Goal: Task Accomplishment & Management: Manage account settings

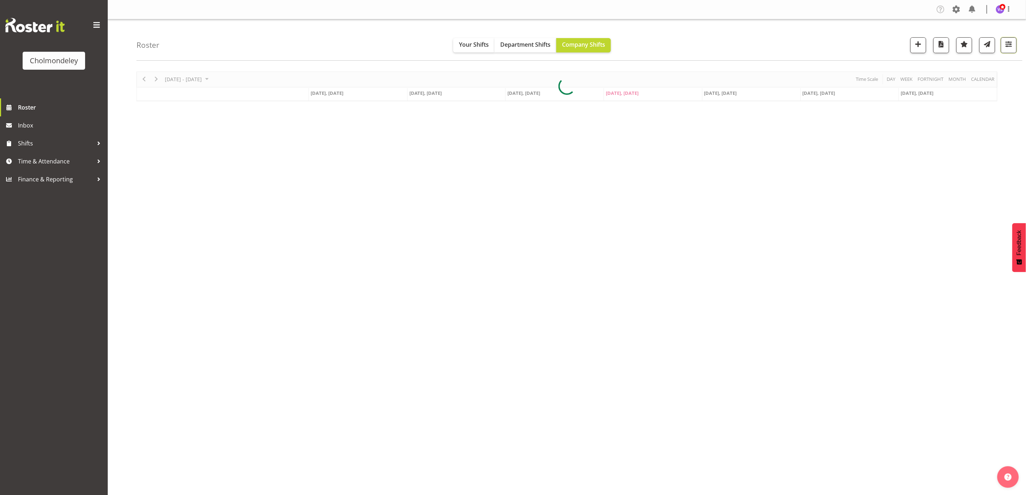
click at [1011, 45] on span "button" at bounding box center [1008, 44] width 9 height 9
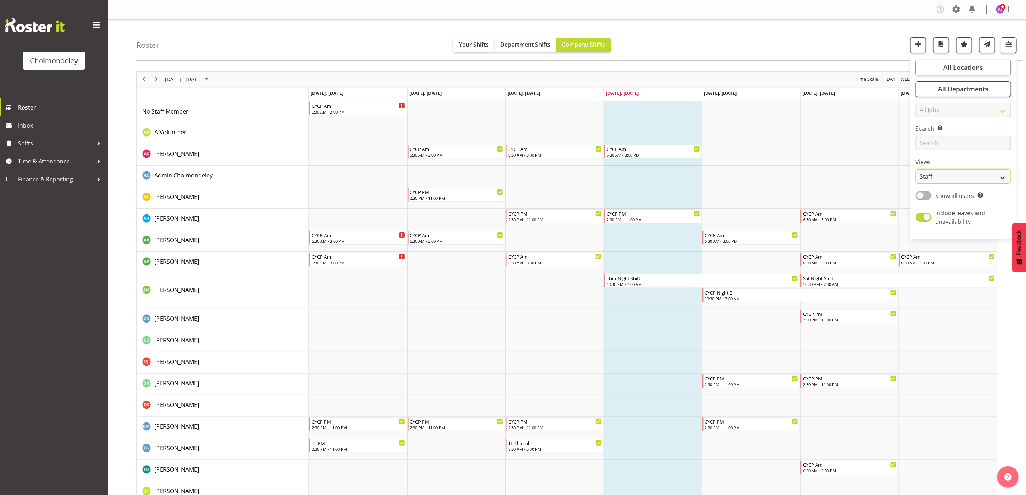
click at [989, 177] on select "Staff Role Shift - Horizontal Shift - Vertical Staff - Location" at bounding box center [963, 176] width 95 height 14
select select "shift"
click at [916, 169] on select "Staff Role Shift - Horizontal Shift - Vertical Staff - Location" at bounding box center [963, 176] width 95 height 14
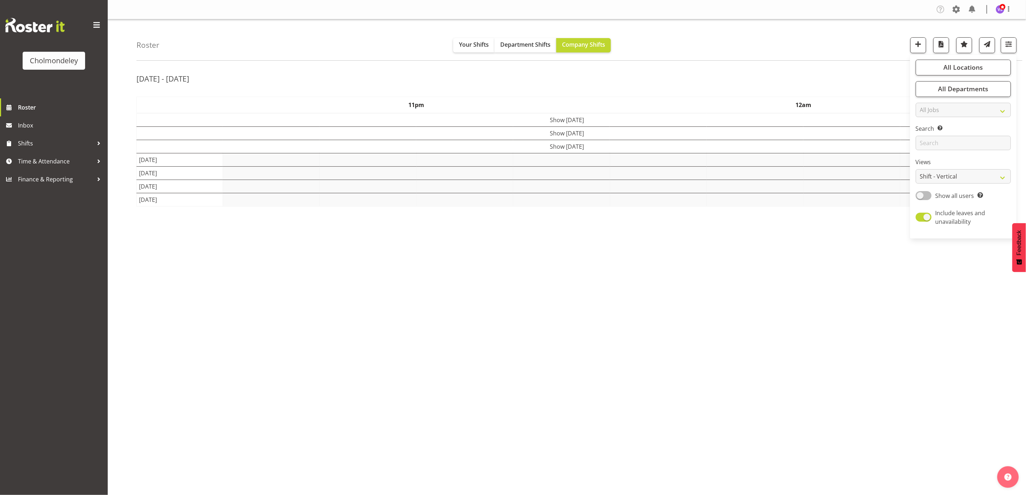
click at [928, 196] on span at bounding box center [924, 195] width 16 height 9
click at [920, 196] on input "Show all users Show only rostered employees" at bounding box center [918, 195] width 5 height 5
checkbox input "true"
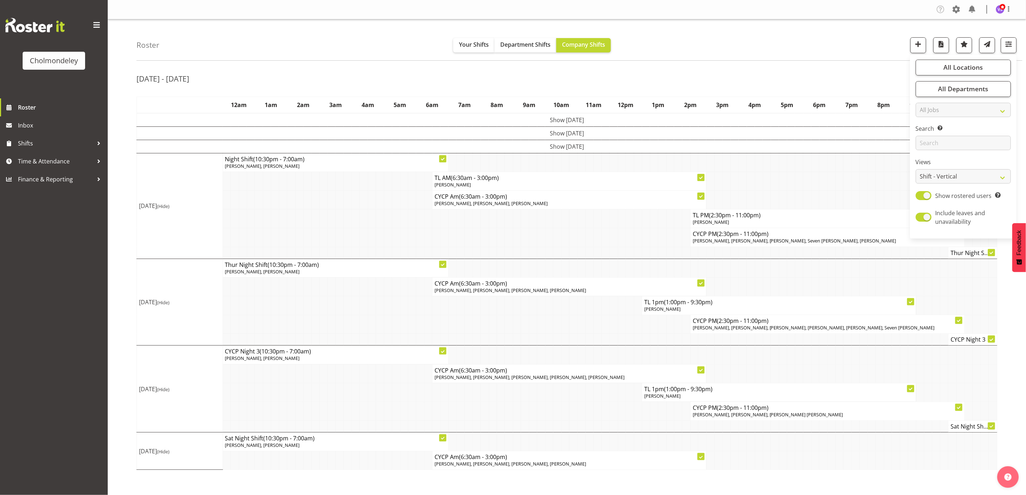
click at [844, 69] on div "[DATE] - [DATE] [DATE] - [DATE] [DATE] Day Week Fortnight Month calendar Month …" at bounding box center [581, 270] width 890 height 409
click at [992, 79] on span "button" at bounding box center [990, 77] width 9 height 9
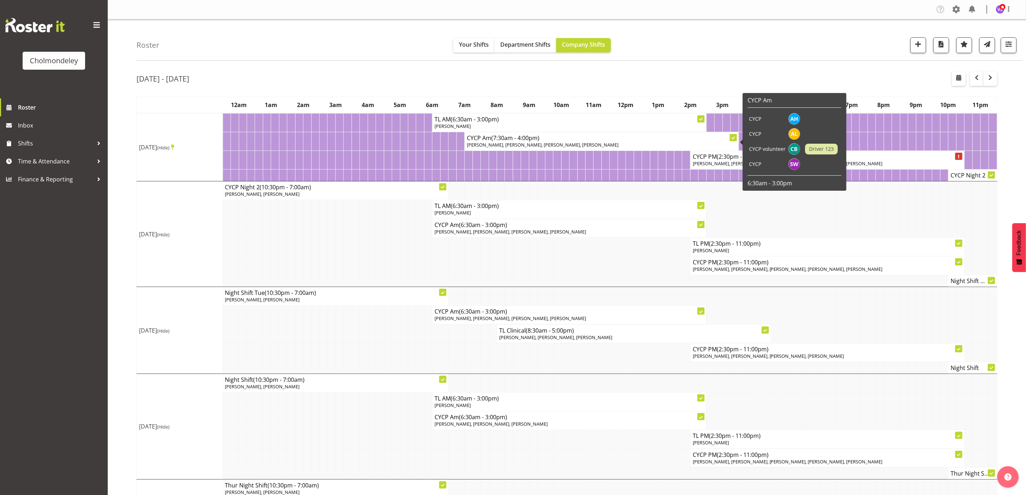
click at [555, 141] on span "[PERSON_NAME], [PERSON_NAME], [PERSON_NAME], [PERSON_NAME]" at bounding box center [543, 144] width 152 height 6
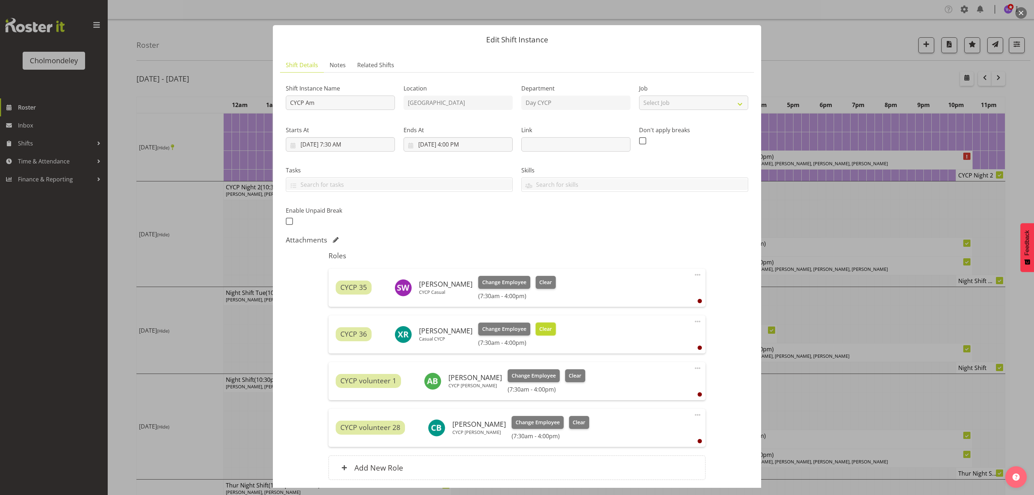
click at [539, 328] on span "Clear" at bounding box center [545, 329] width 13 height 8
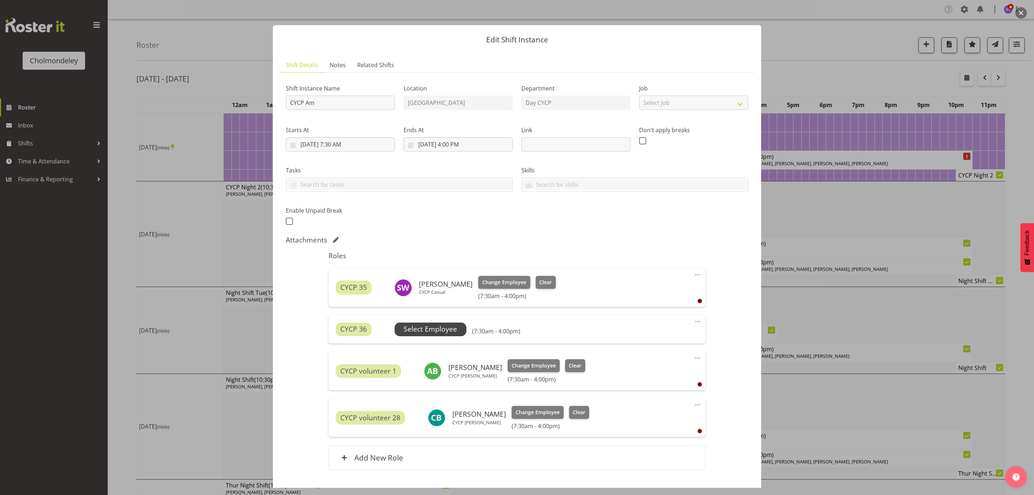
click at [457, 330] on span "Select Employee" at bounding box center [431, 329] width 72 height 14
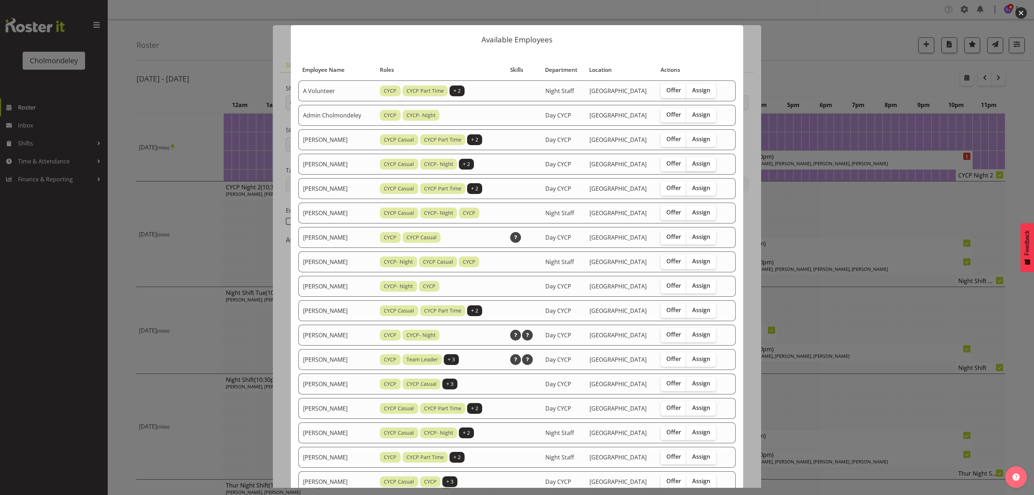
click at [705, 162] on span "Assign" at bounding box center [701, 163] width 18 height 7
click at [691, 162] on input "Assign" at bounding box center [689, 163] width 5 height 5
checkbox input "true"
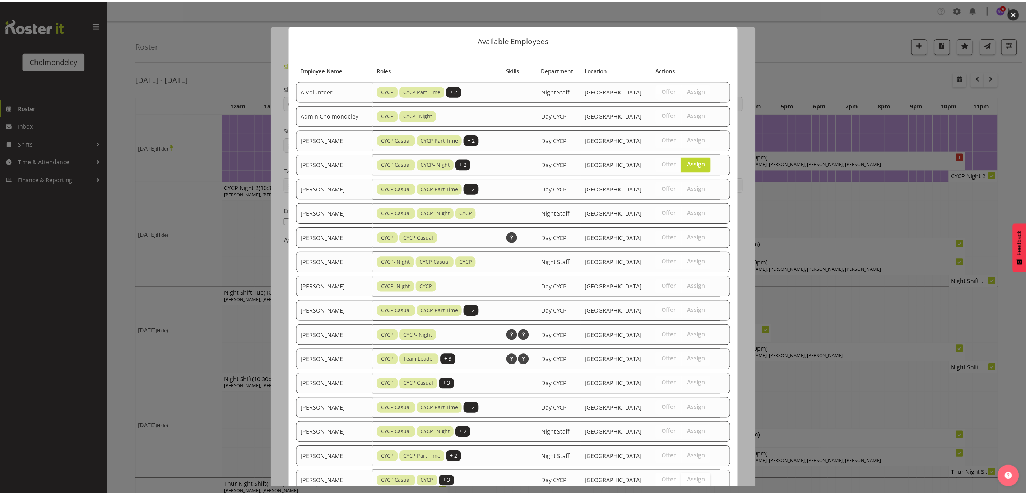
scroll to position [243, 0]
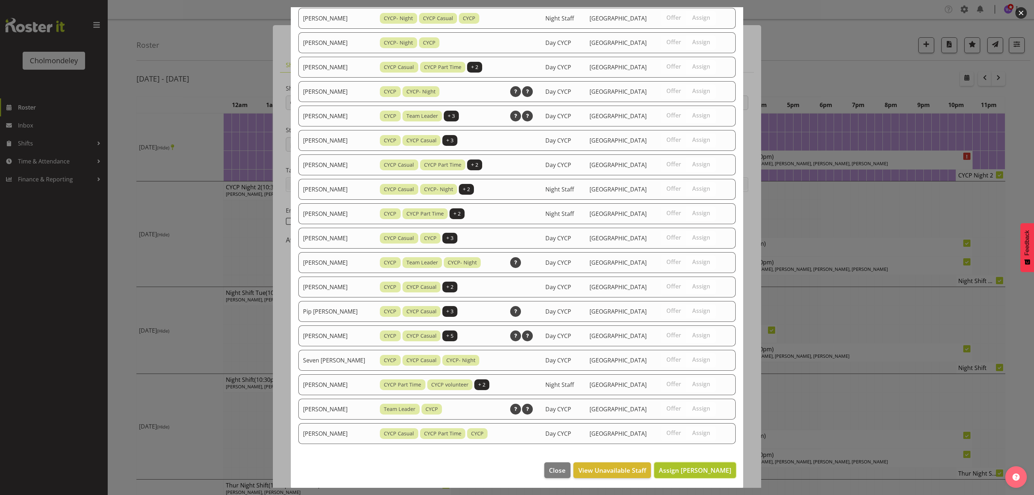
click at [708, 470] on span "Assign [PERSON_NAME]" at bounding box center [695, 470] width 73 height 9
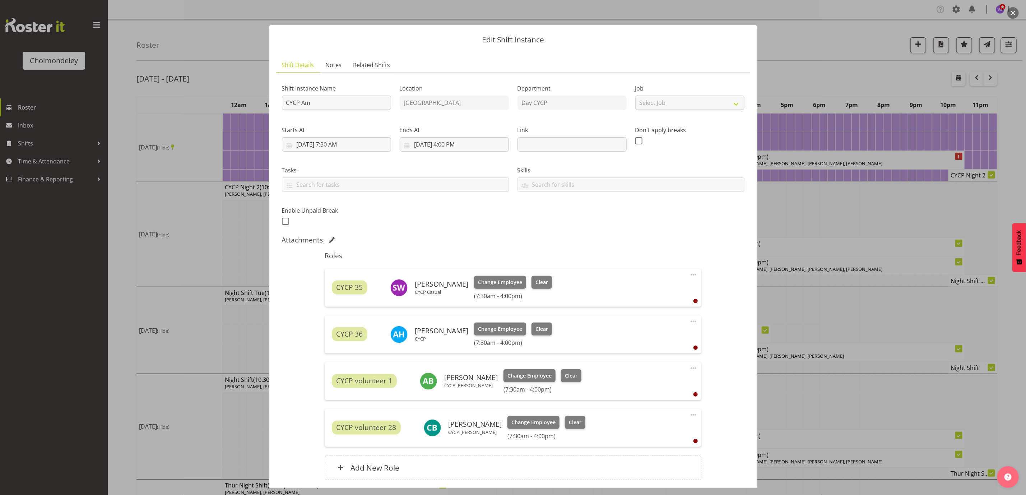
scroll to position [56, 0]
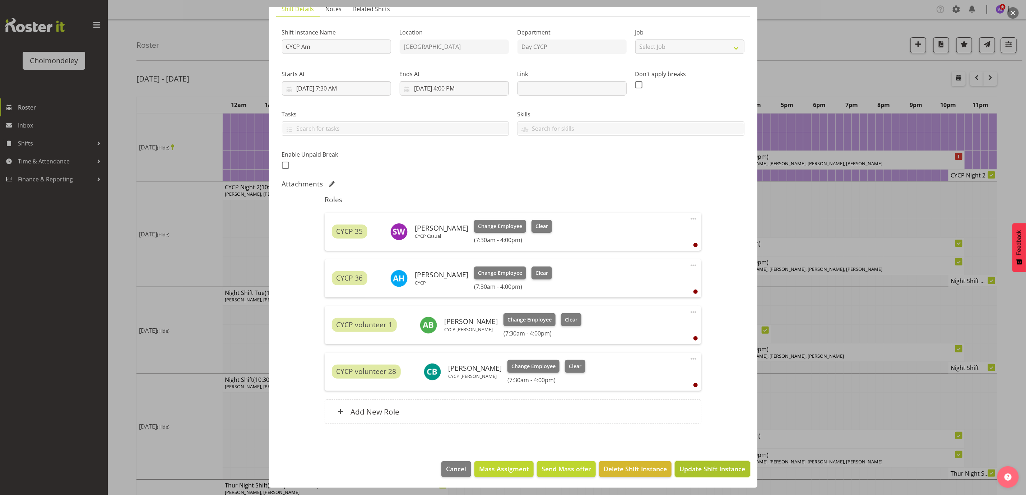
click at [719, 468] on span "Update Shift Instance" at bounding box center [712, 468] width 66 height 9
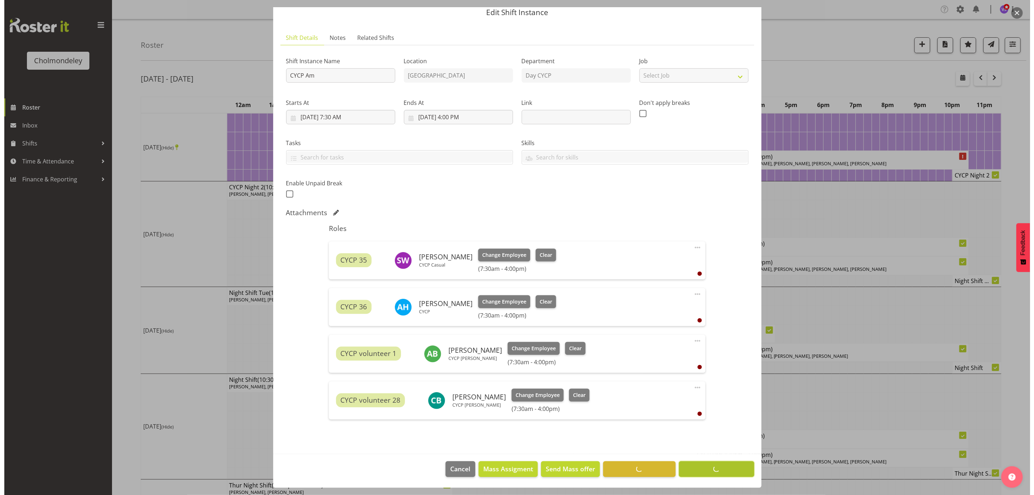
scroll to position [27, 0]
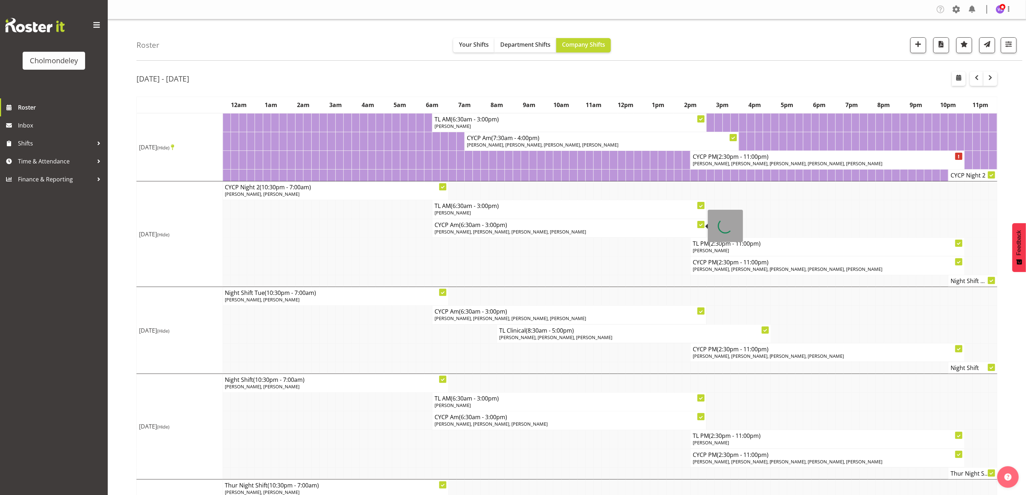
click at [518, 231] on span "[PERSON_NAME], [PERSON_NAME], [PERSON_NAME], [PERSON_NAME]" at bounding box center [511, 231] width 152 height 6
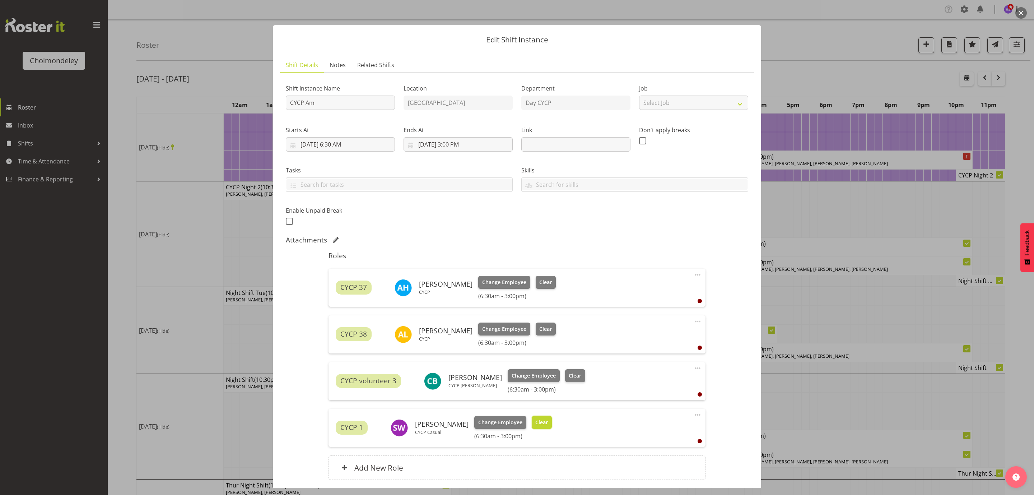
click at [535, 422] on span "Clear" at bounding box center [541, 422] width 13 height 8
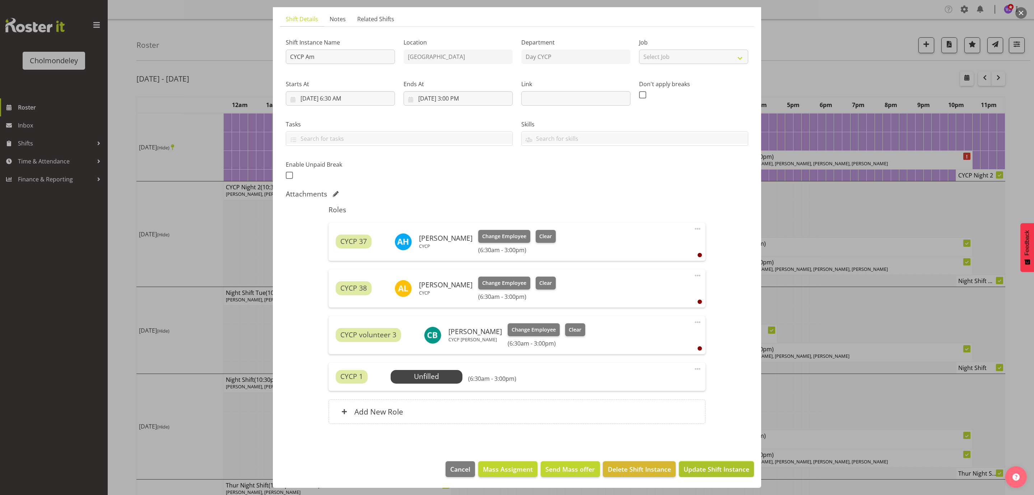
click at [695, 468] on span "Update Shift Instance" at bounding box center [717, 468] width 66 height 9
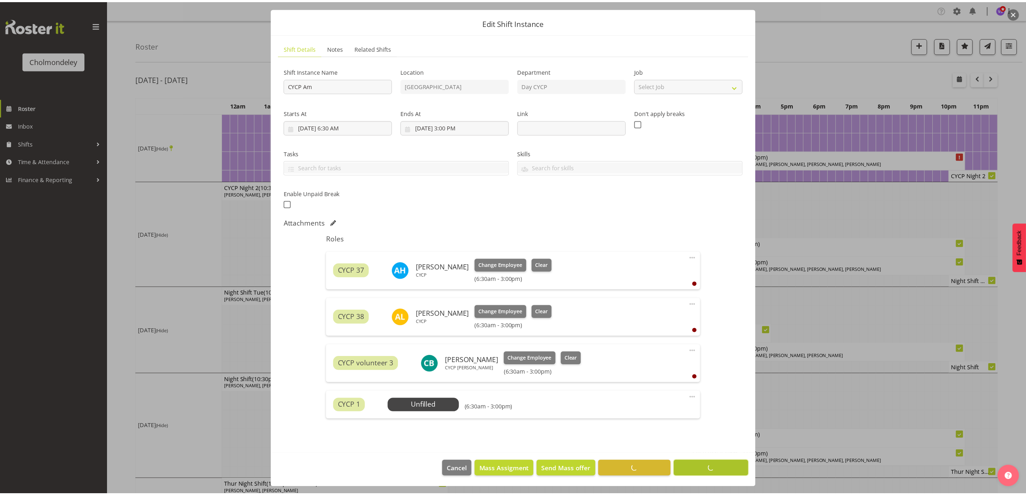
scroll to position [18, 0]
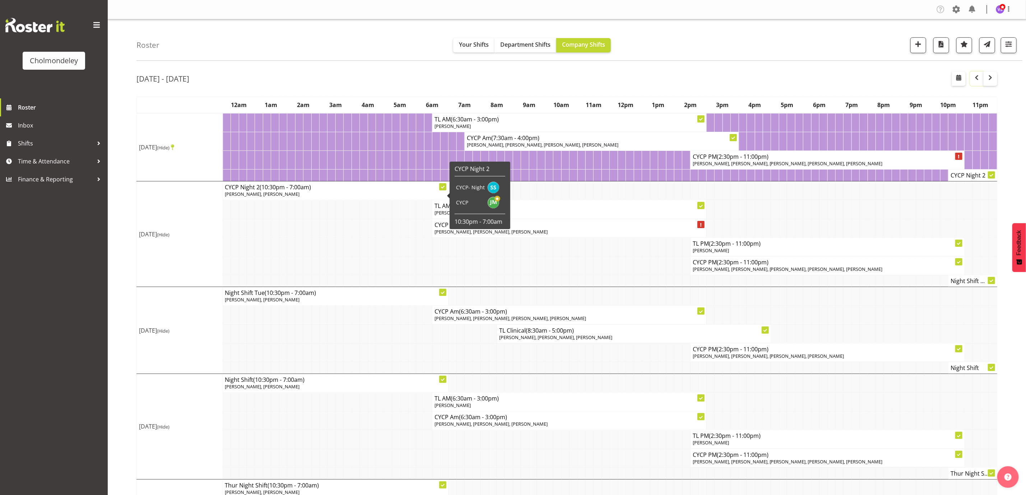
click at [973, 79] on span "button" at bounding box center [976, 77] width 9 height 9
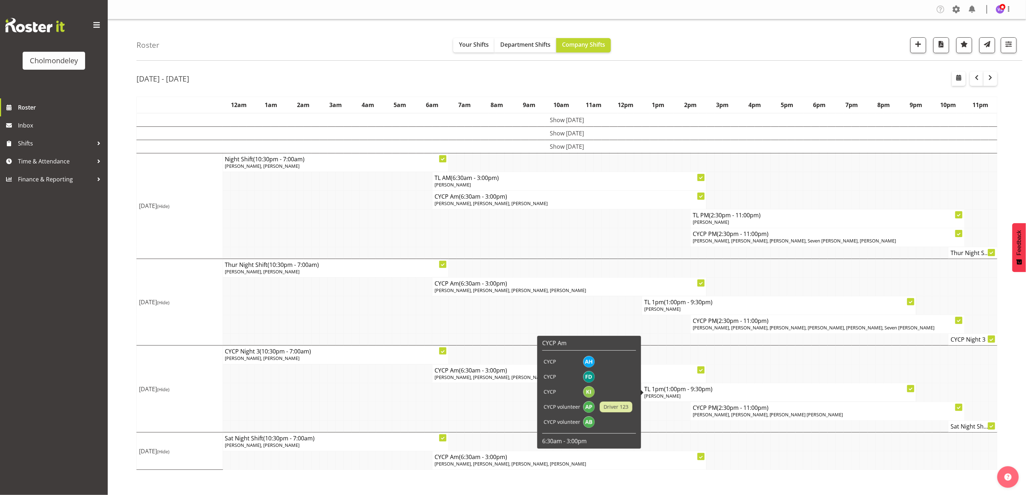
click at [758, 56] on div "Roster Your Shifts Department Shifts Company Shifts All Locations [GEOGRAPHIC_D…" at bounding box center [579, 39] width 886 height 41
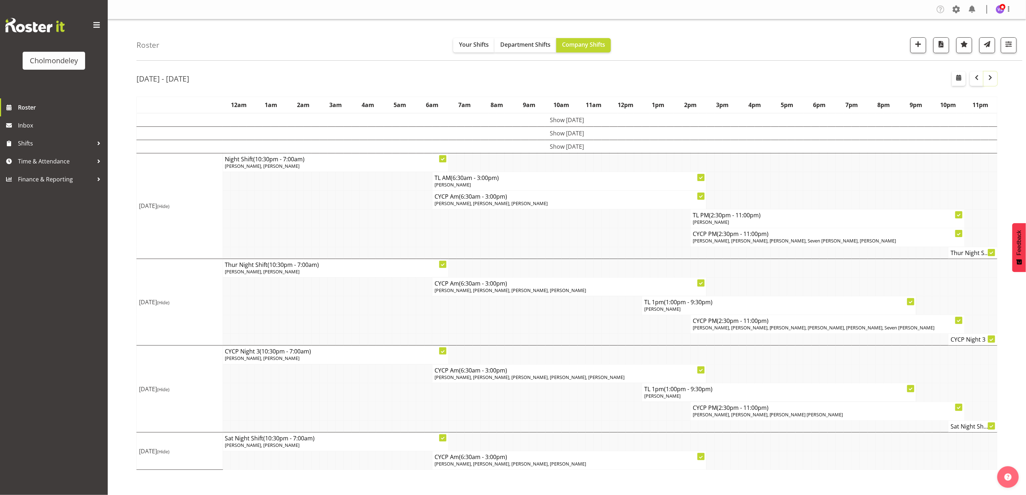
click at [989, 74] on span "button" at bounding box center [990, 77] width 9 height 9
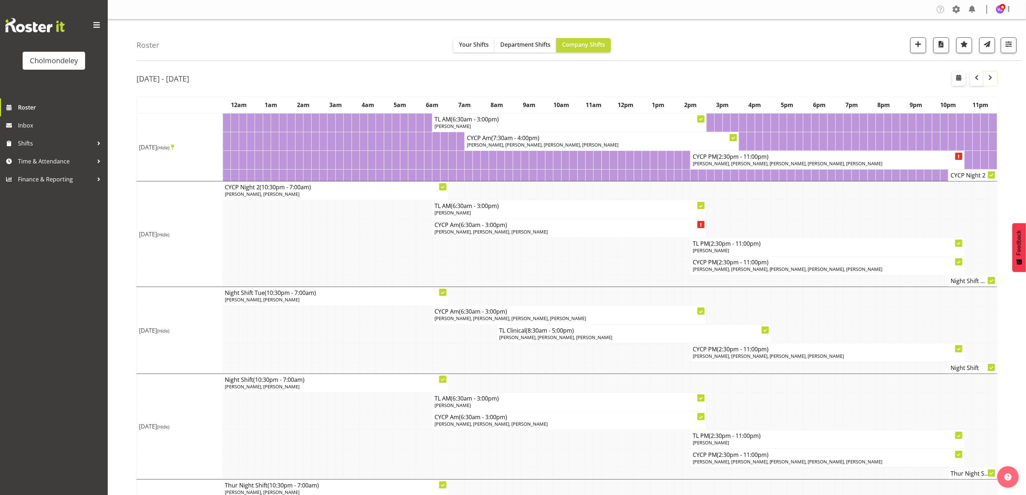
click at [994, 76] on span "button" at bounding box center [990, 77] width 9 height 9
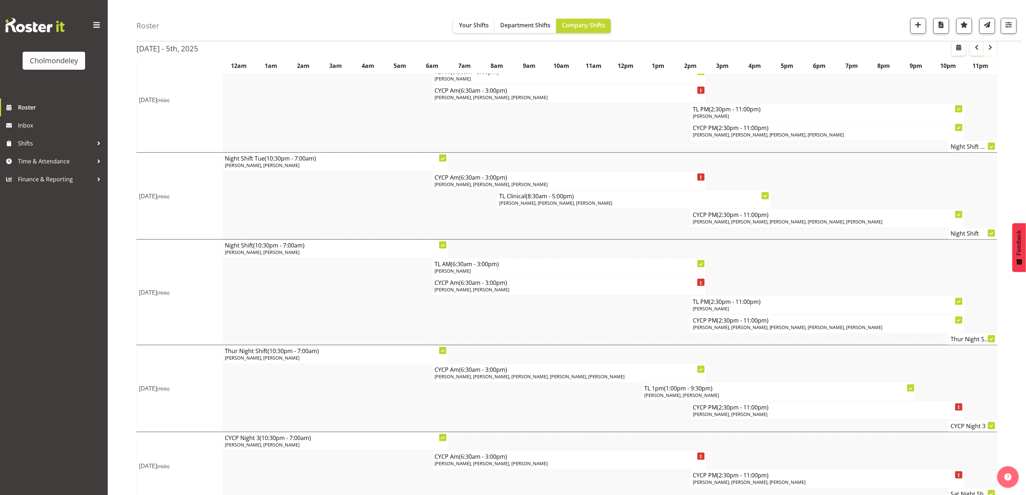
scroll to position [207, 0]
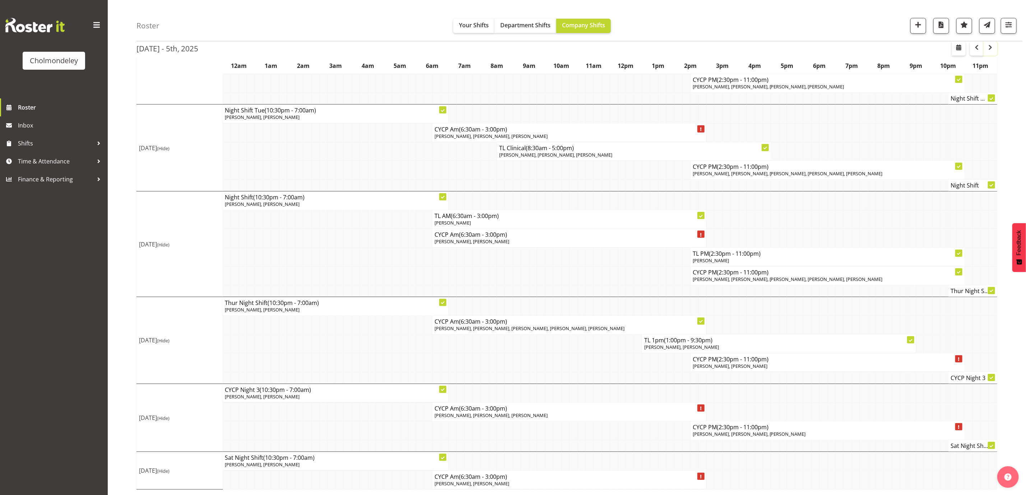
click at [991, 45] on span "button" at bounding box center [990, 47] width 9 height 9
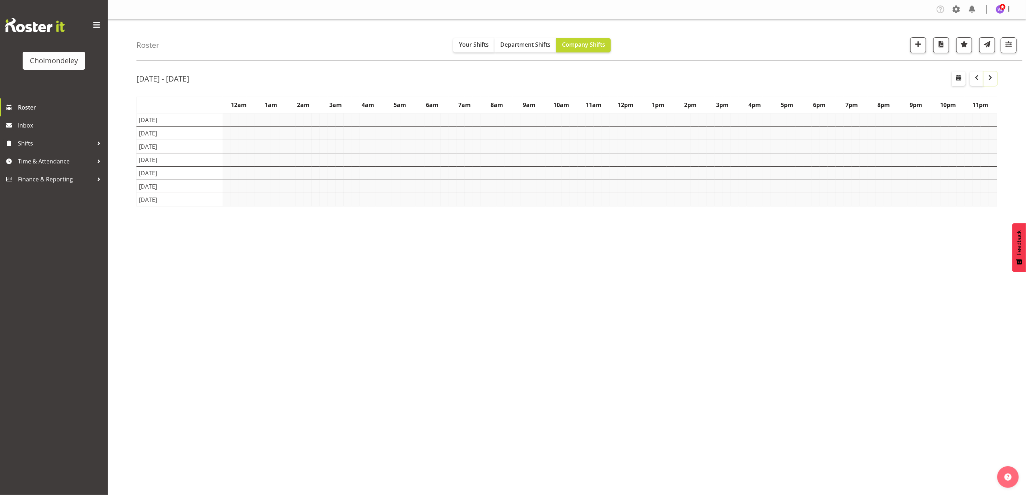
scroll to position [0, 0]
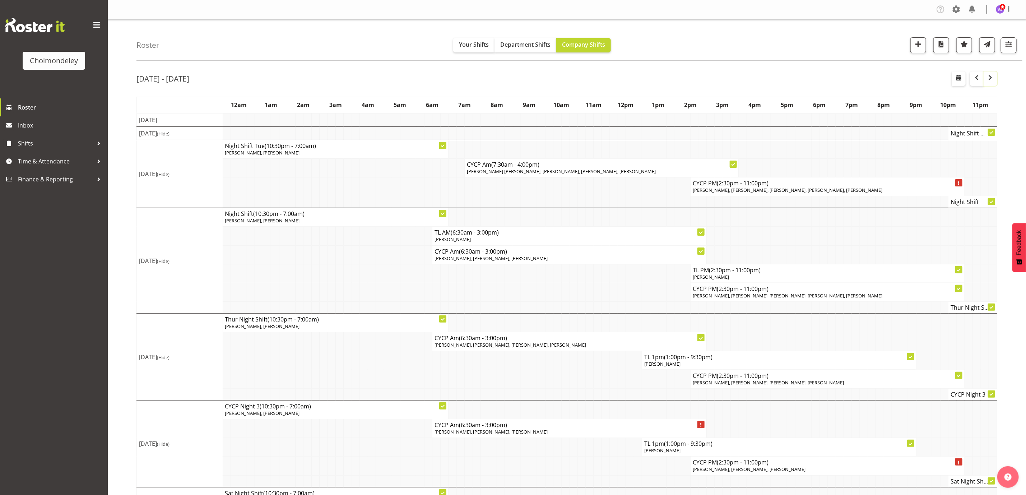
scroll to position [40, 0]
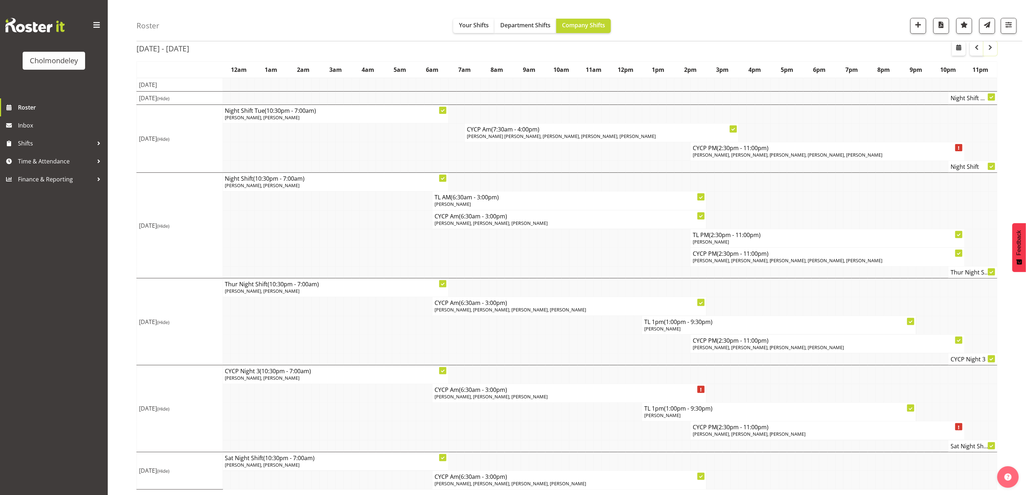
click at [994, 48] on span "button" at bounding box center [990, 47] width 9 height 9
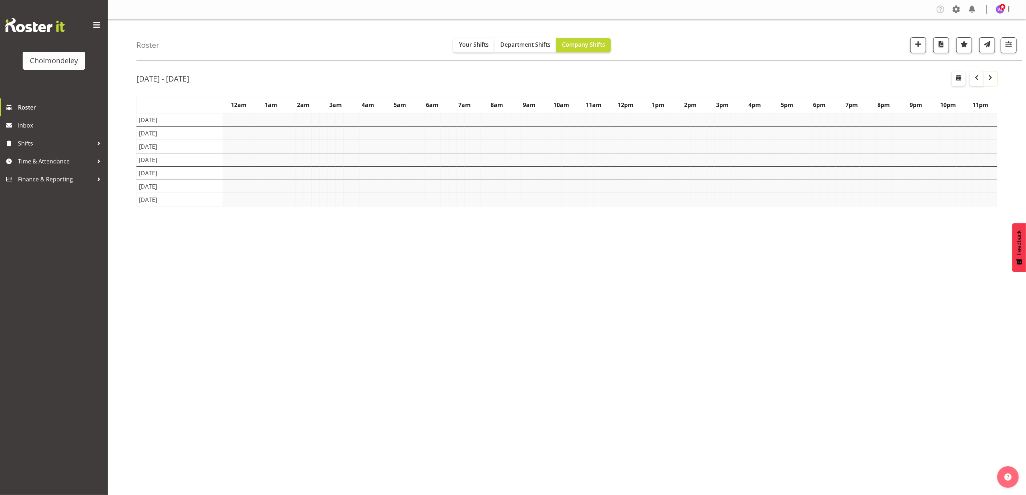
scroll to position [0, 0]
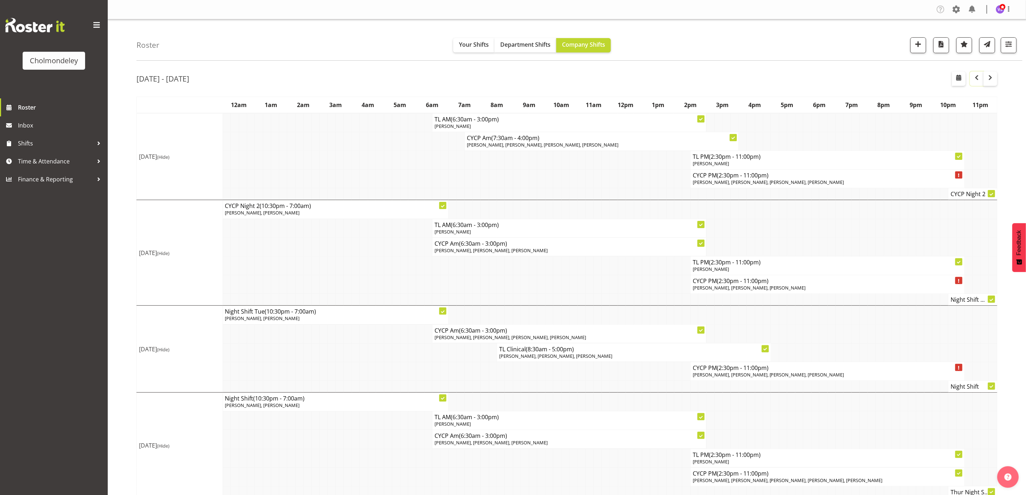
click at [972, 77] on button "button" at bounding box center [977, 78] width 14 height 14
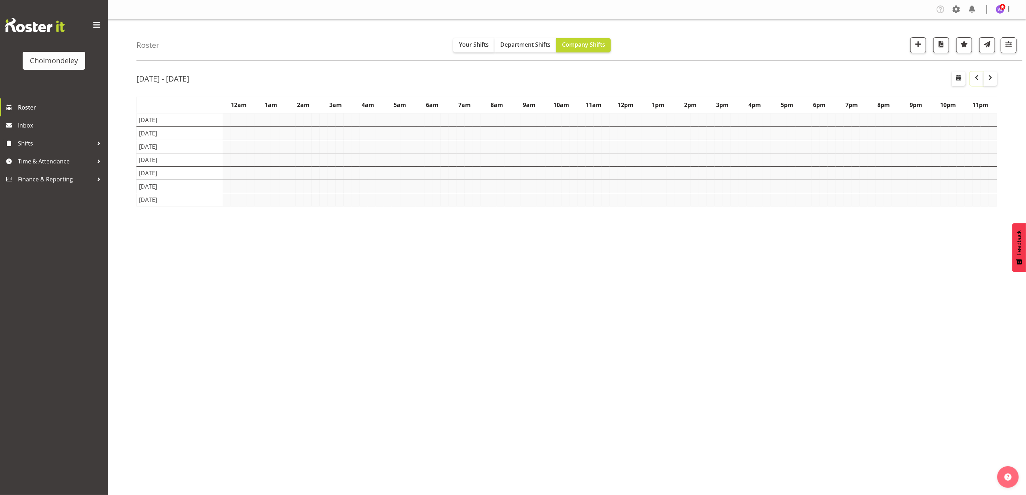
click at [972, 77] on button "button" at bounding box center [977, 78] width 14 height 14
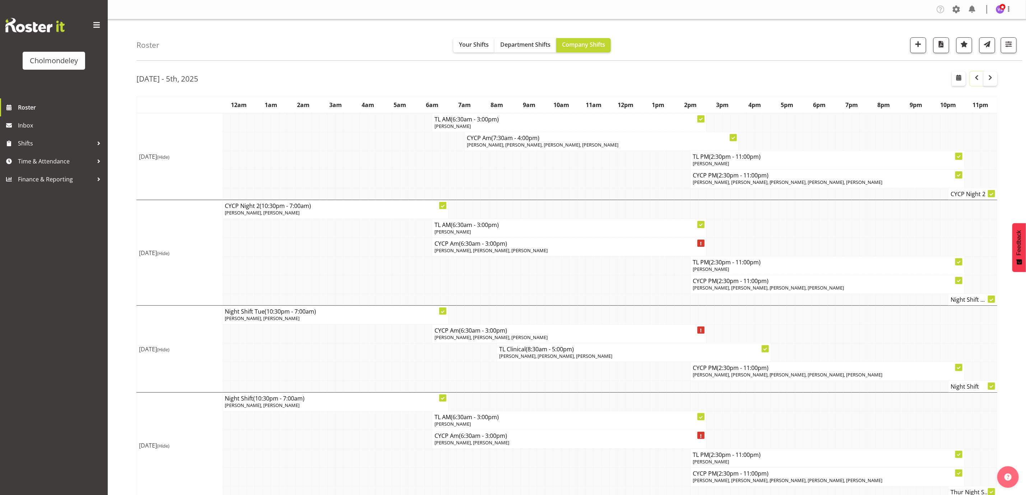
click at [976, 76] on span "button" at bounding box center [976, 77] width 9 height 9
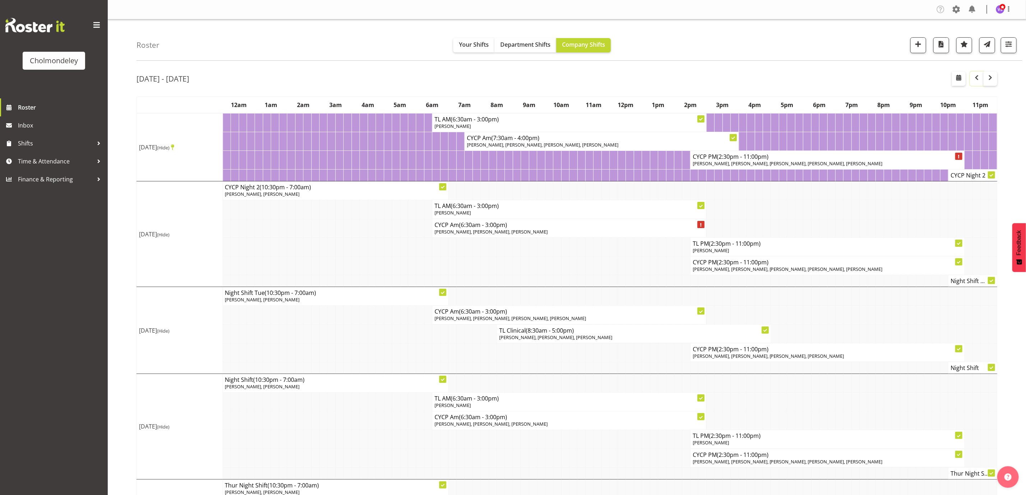
click at [974, 83] on button "button" at bounding box center [977, 78] width 14 height 14
